Goal: Navigation & Orientation: Find specific page/section

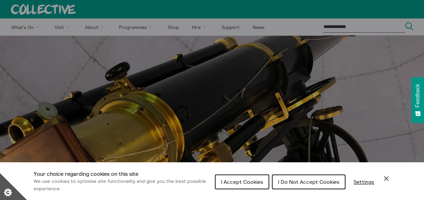
click at [247, 182] on span "I Accept Cookies" at bounding box center [242, 182] width 42 height 7
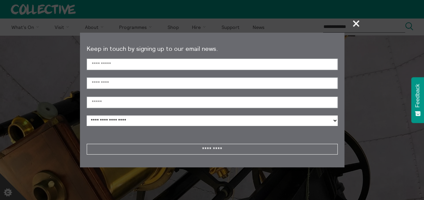
click at [356, 22] on span "+" at bounding box center [357, 23] width 20 height 20
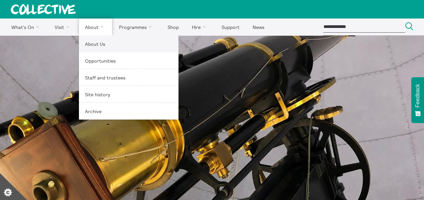
click at [94, 45] on link "About Us" at bounding box center [129, 43] width 100 height 17
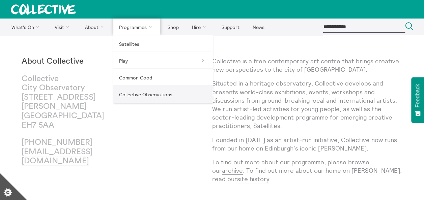
click at [129, 97] on link "Collective Observations" at bounding box center [163, 94] width 100 height 17
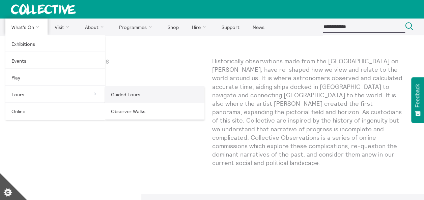
click at [130, 96] on link "Guided Tours" at bounding box center [155, 94] width 100 height 17
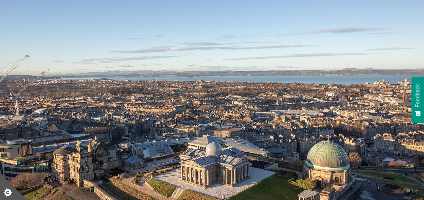
scroll to position [41, 0]
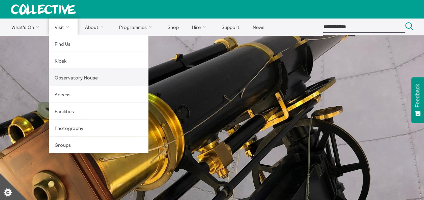
click at [58, 79] on link "Observatory House" at bounding box center [99, 77] width 100 height 17
